Goal: Transaction & Acquisition: Book appointment/travel/reservation

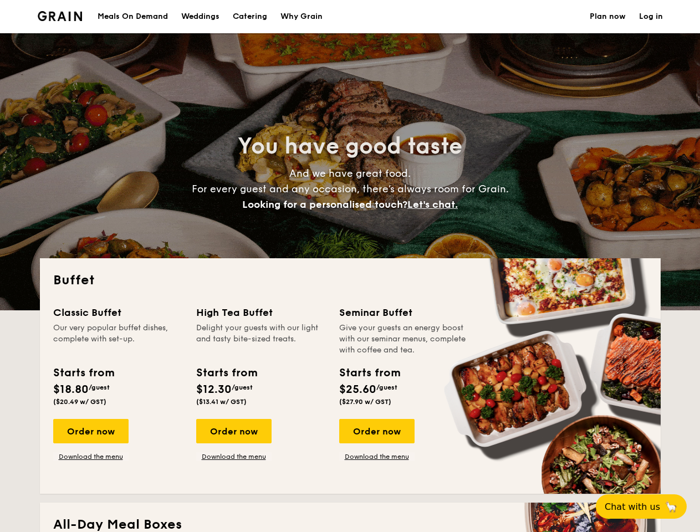
select select
click at [350, 266] on div "Buffet Classic Buffet Our very popular buffet dishes, complete with set-up. Sta…" at bounding box center [350, 376] width 621 height 236
click at [651, 17] on link "Log in" at bounding box center [651, 16] width 24 height 33
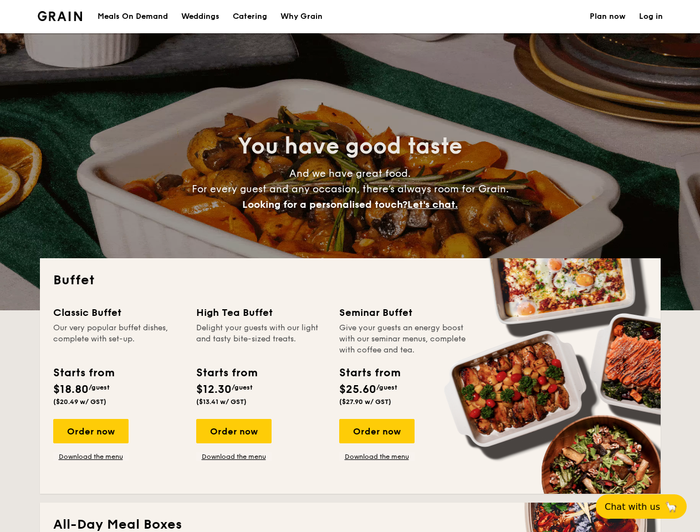
click at [436, 204] on span "Let's chat." at bounding box center [432, 204] width 50 height 12
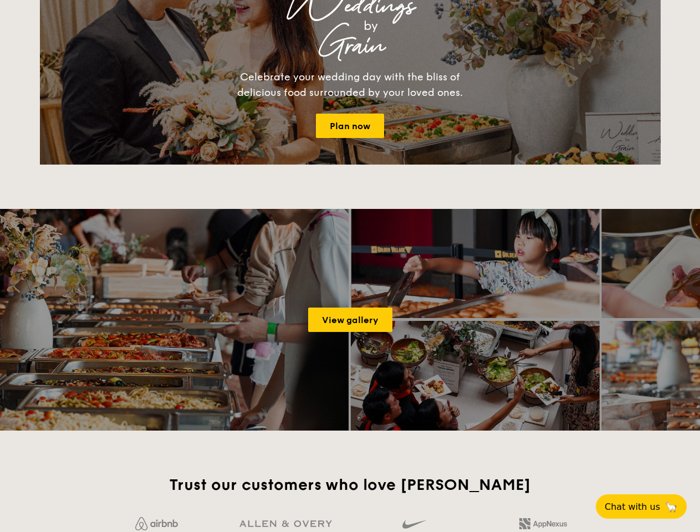
click at [647, 506] on span "Chat with us" at bounding box center [632, 506] width 55 height 11
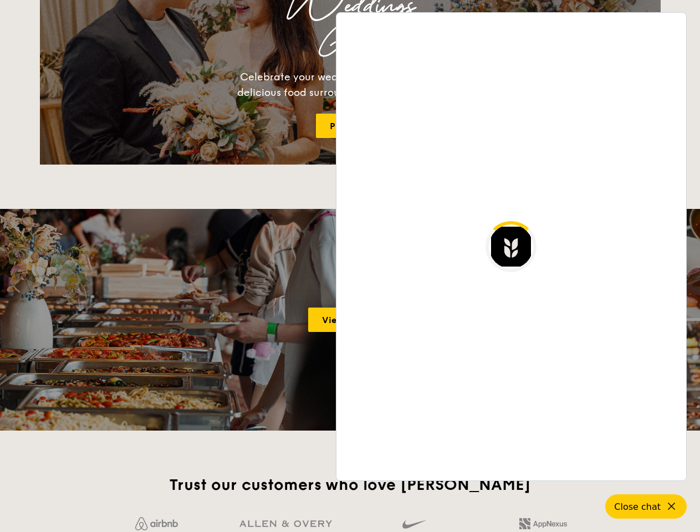
scroll to position [1902, 0]
